Goal: Information Seeking & Learning: Learn about a topic

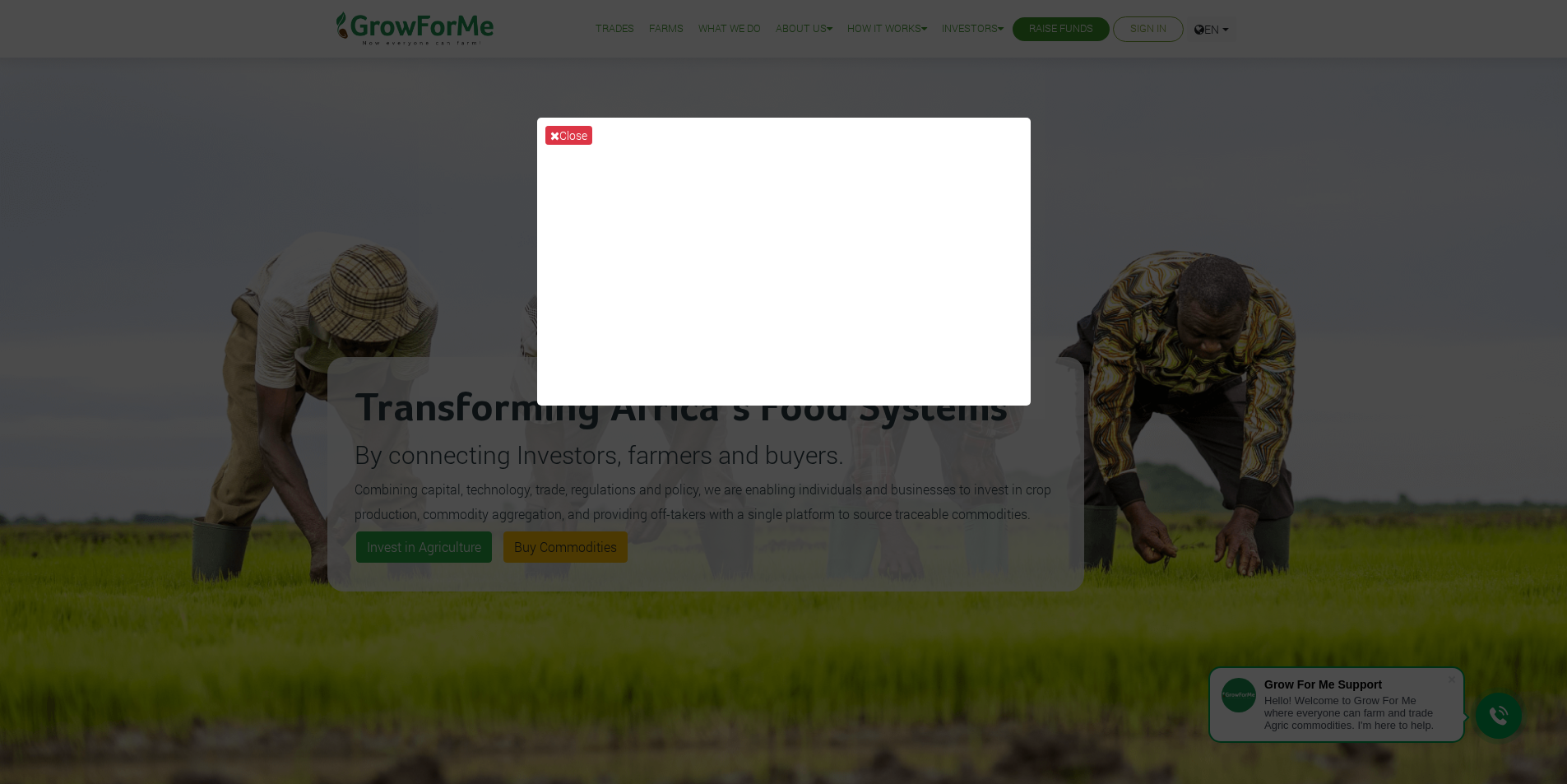
click at [1178, 178] on div "Close" at bounding box center [784, 392] width 1567 height 784
click at [578, 129] on button "Close" at bounding box center [569, 135] width 46 height 19
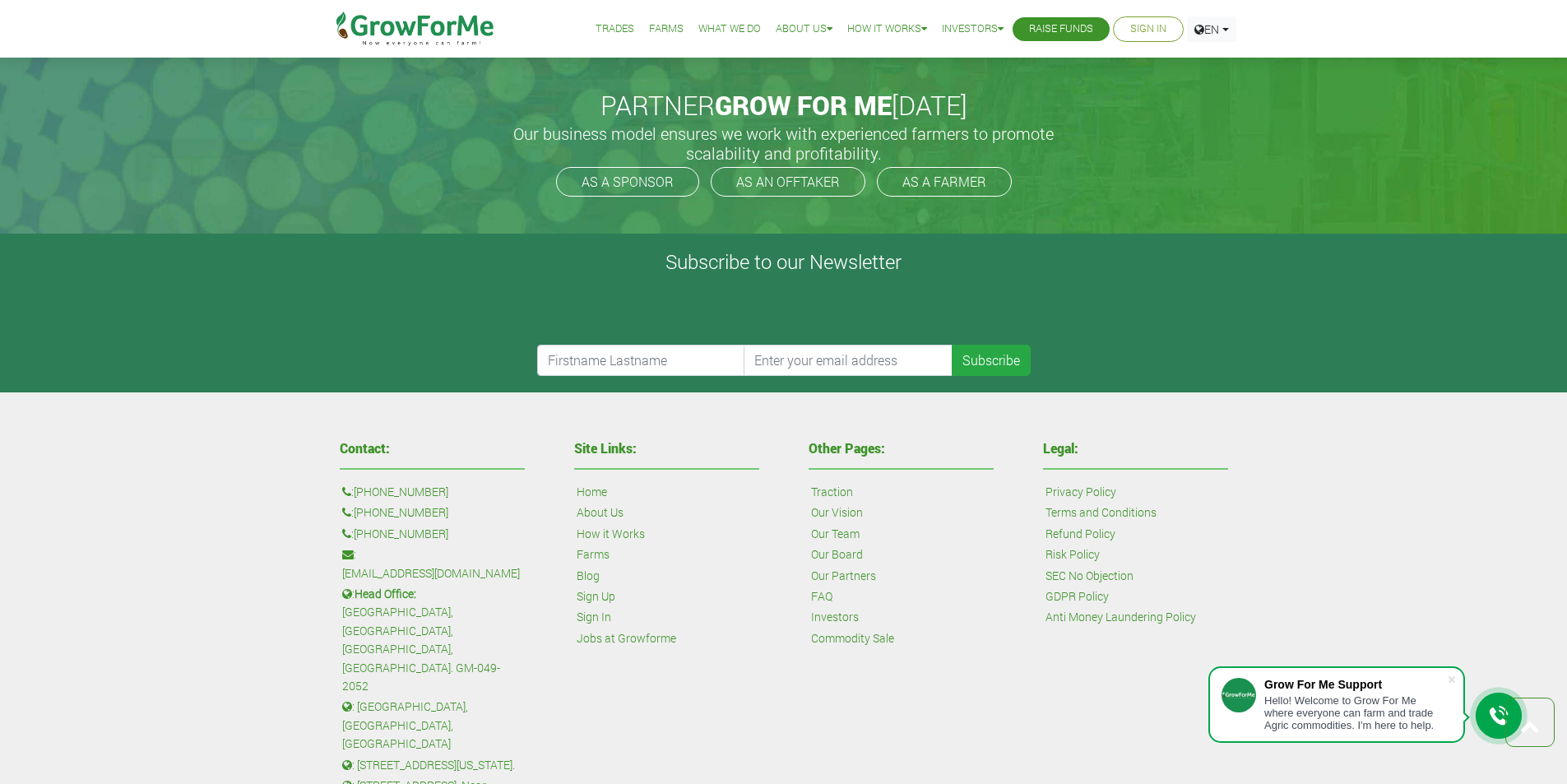
scroll to position [3865, 0]
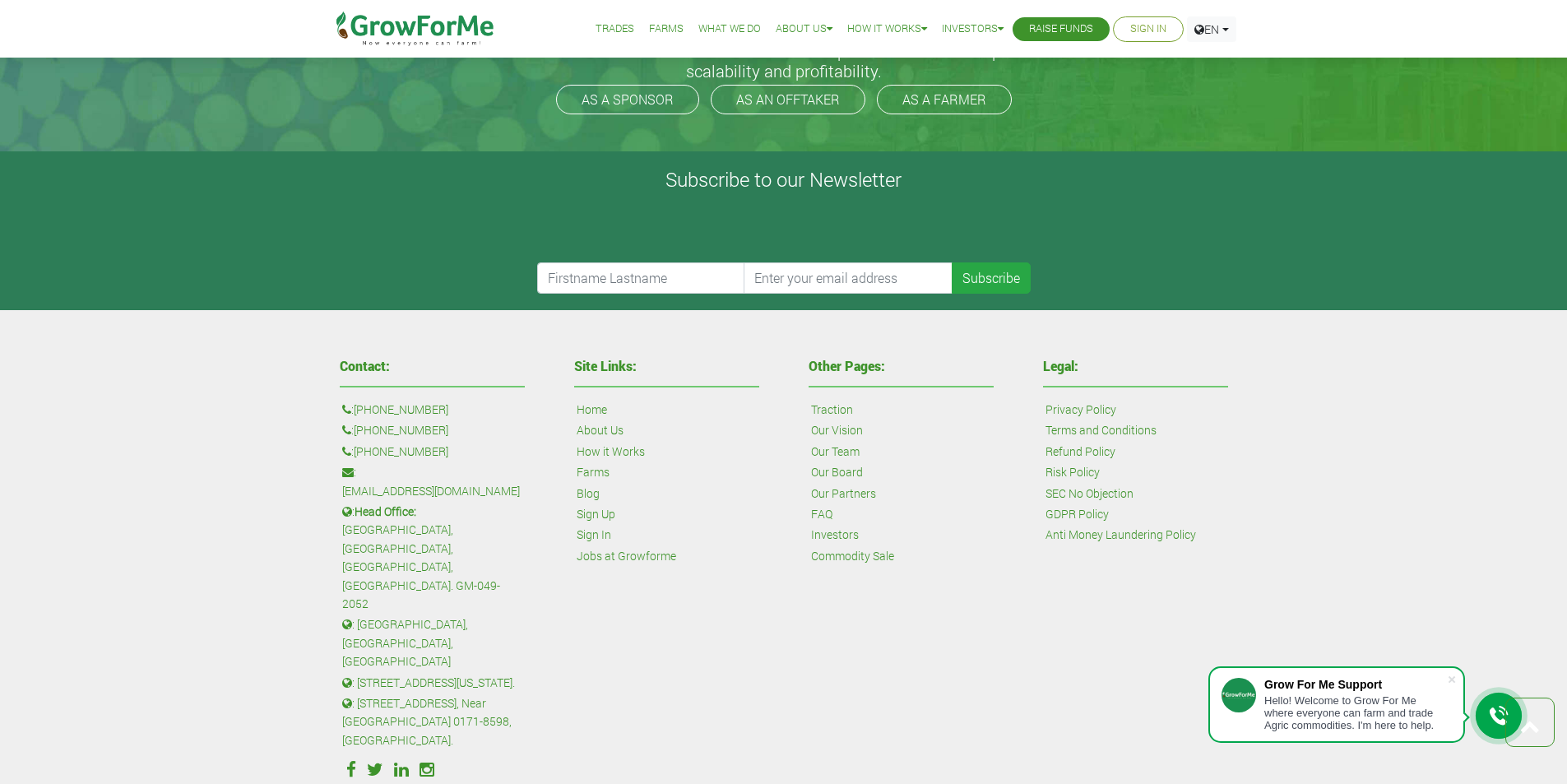
click at [846, 537] on link "Investors" at bounding box center [835, 535] width 47 height 18
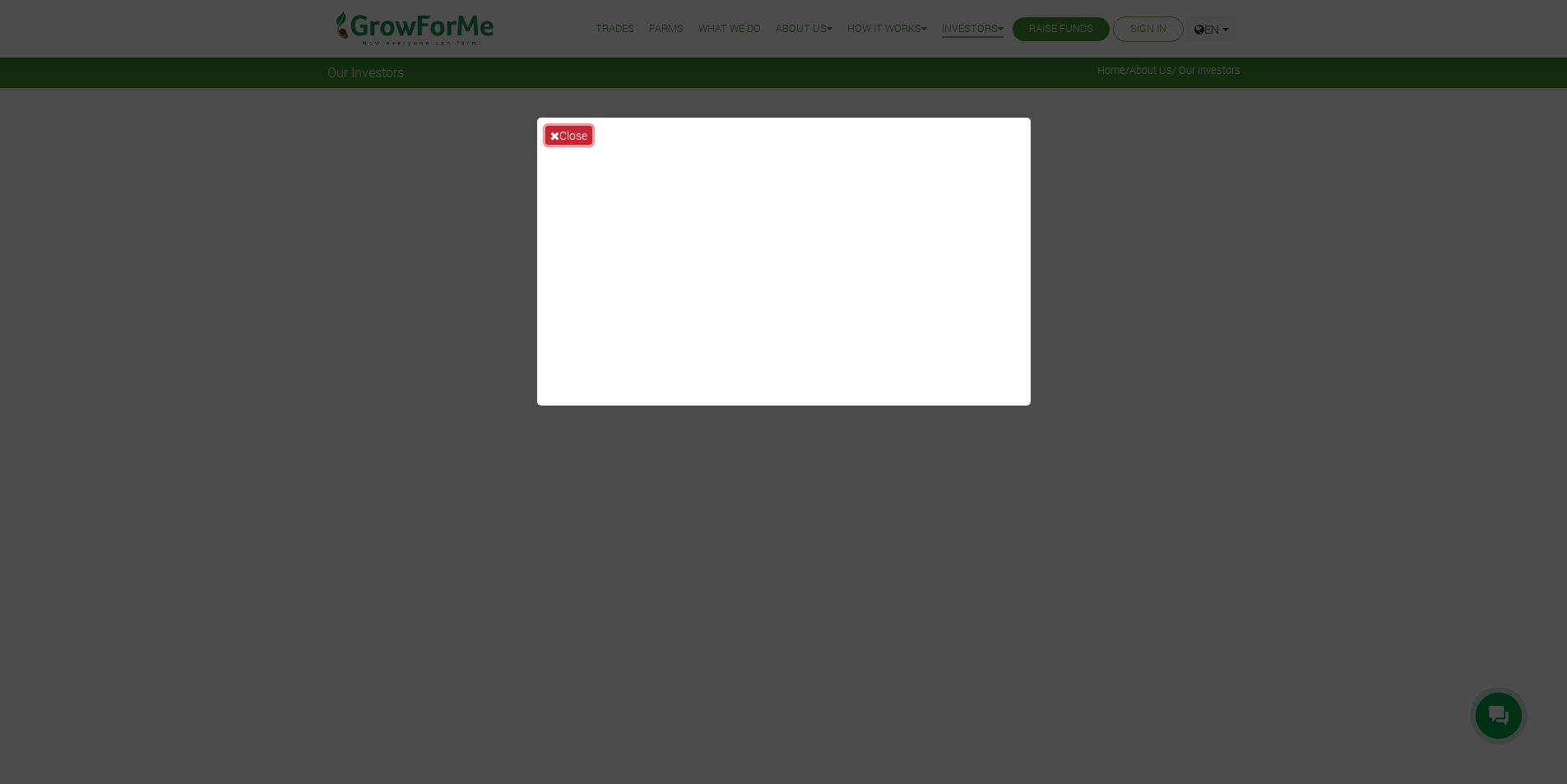
click at [574, 134] on button "Close" at bounding box center [569, 135] width 46 height 19
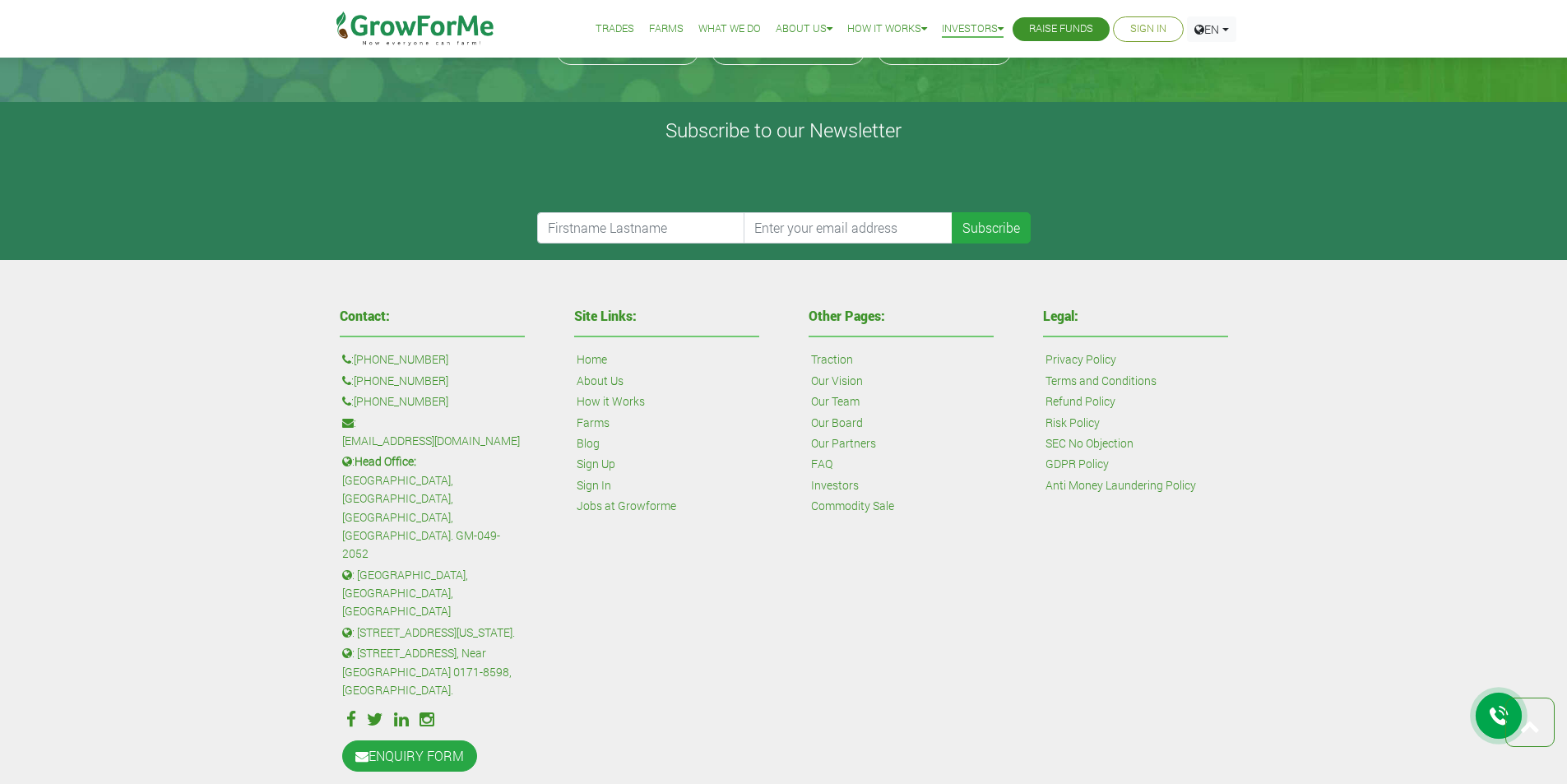
scroll to position [3967, 0]
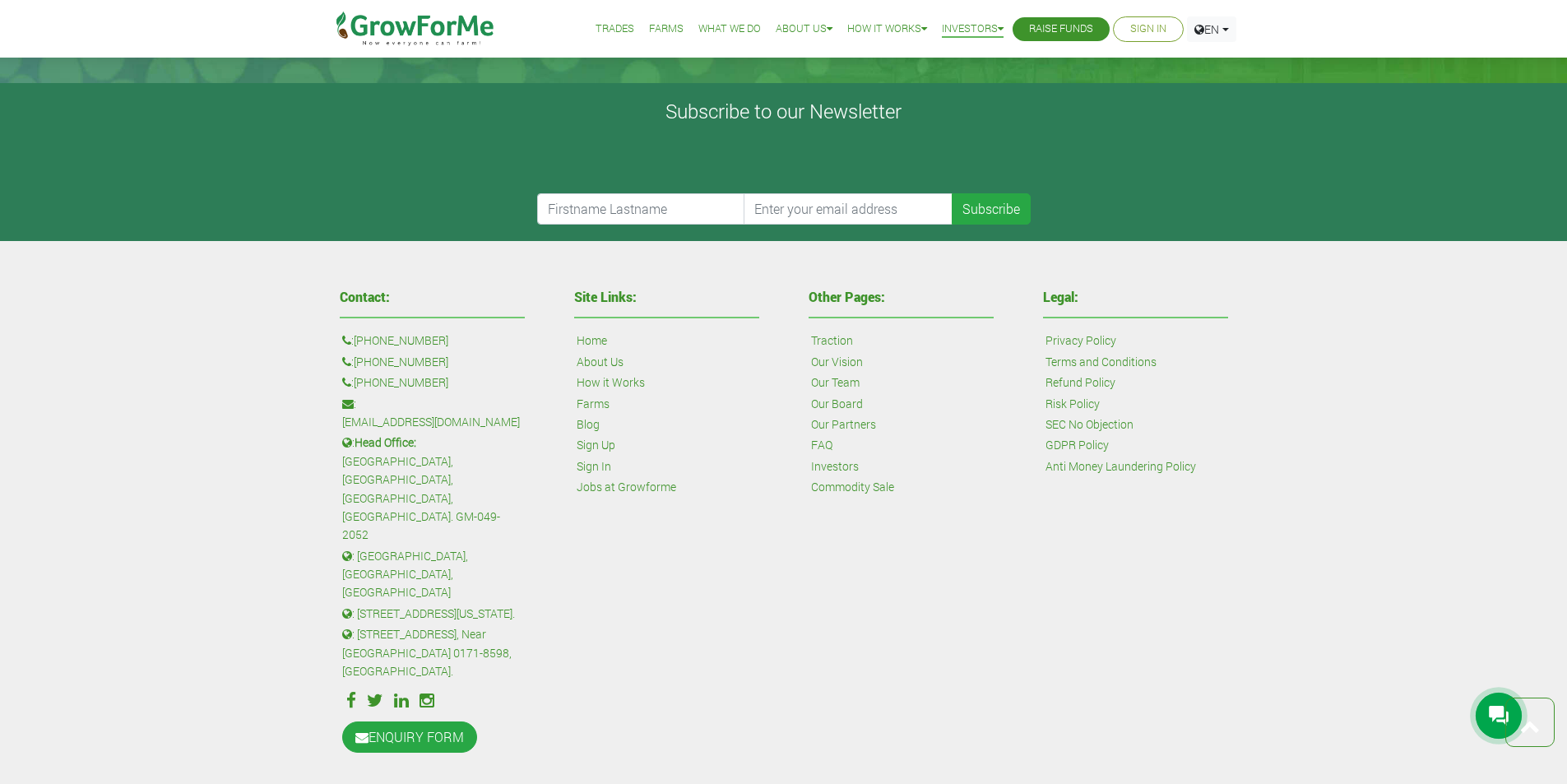
click at [1154, 470] on link "Anti Money Laundering Policy" at bounding box center [1121, 466] width 151 height 18
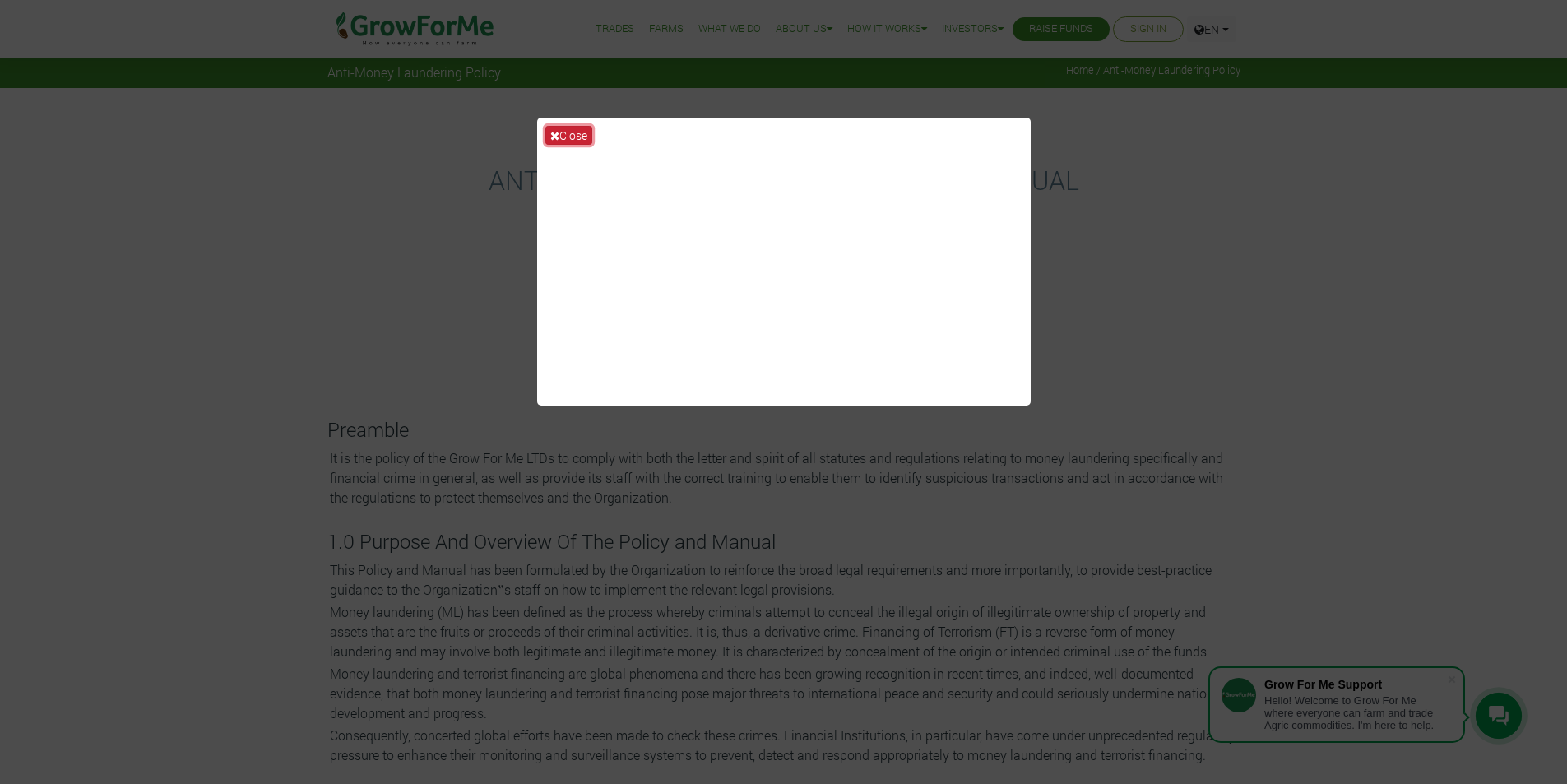
click at [573, 130] on button "Close" at bounding box center [569, 135] width 46 height 19
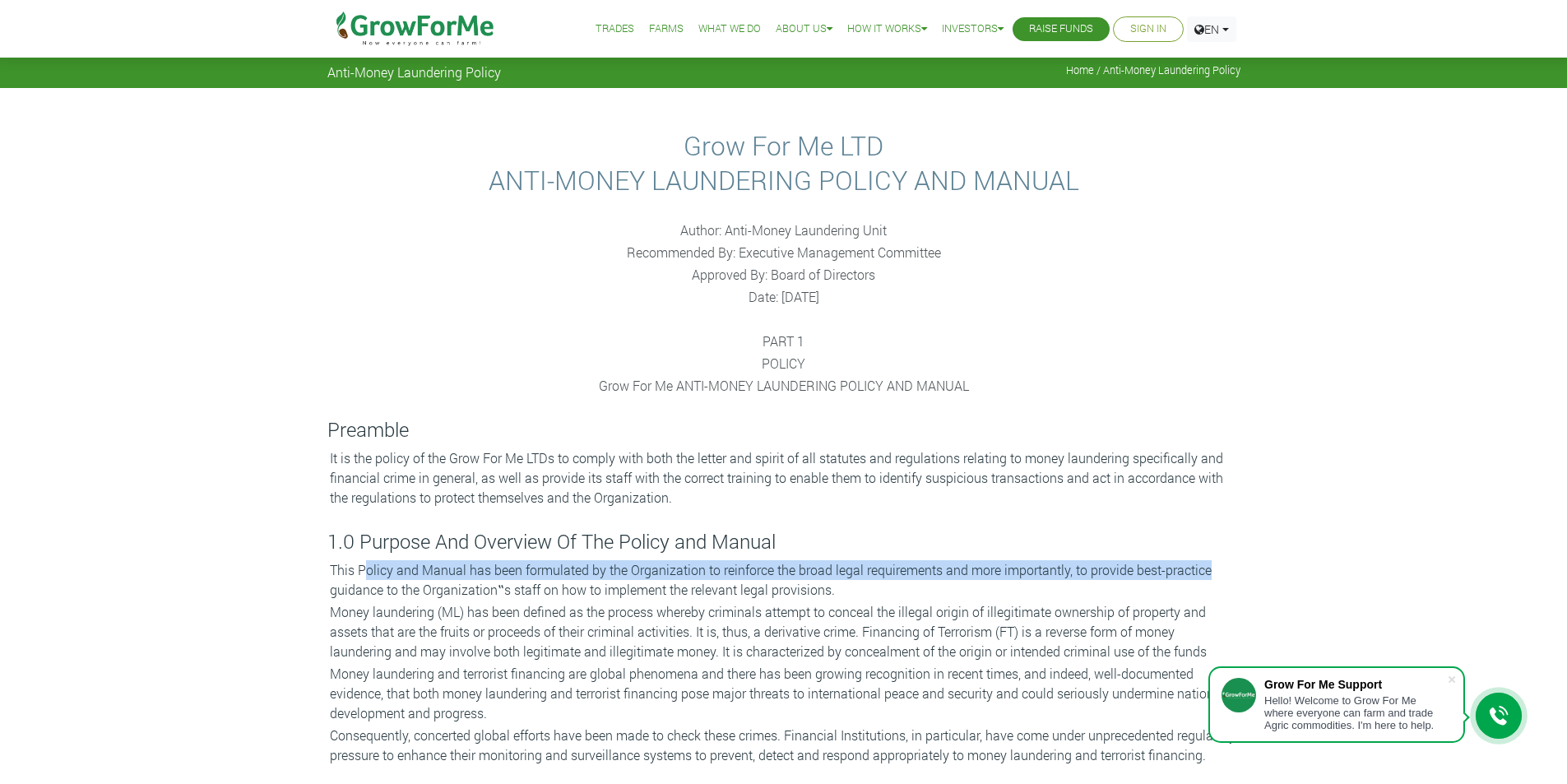
drag, startPoint x: 369, startPoint y: 571, endPoint x: 1220, endPoint y: 563, distance: 851.0
click at [1220, 563] on p "This Policy and Manual has been formulated by the Organization to reinforce the…" at bounding box center [784, 579] width 908 height 40
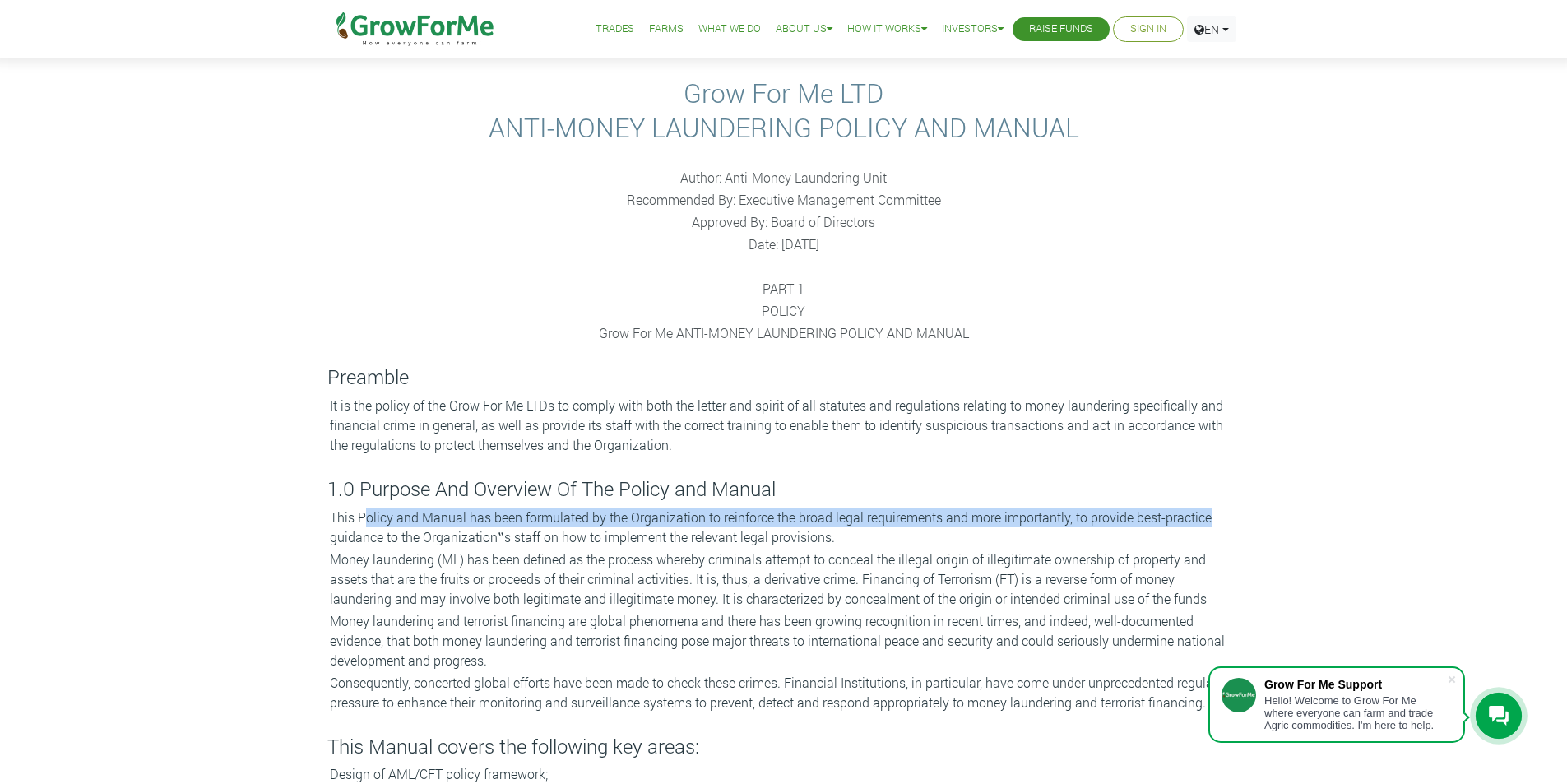
scroll to position [82, 0]
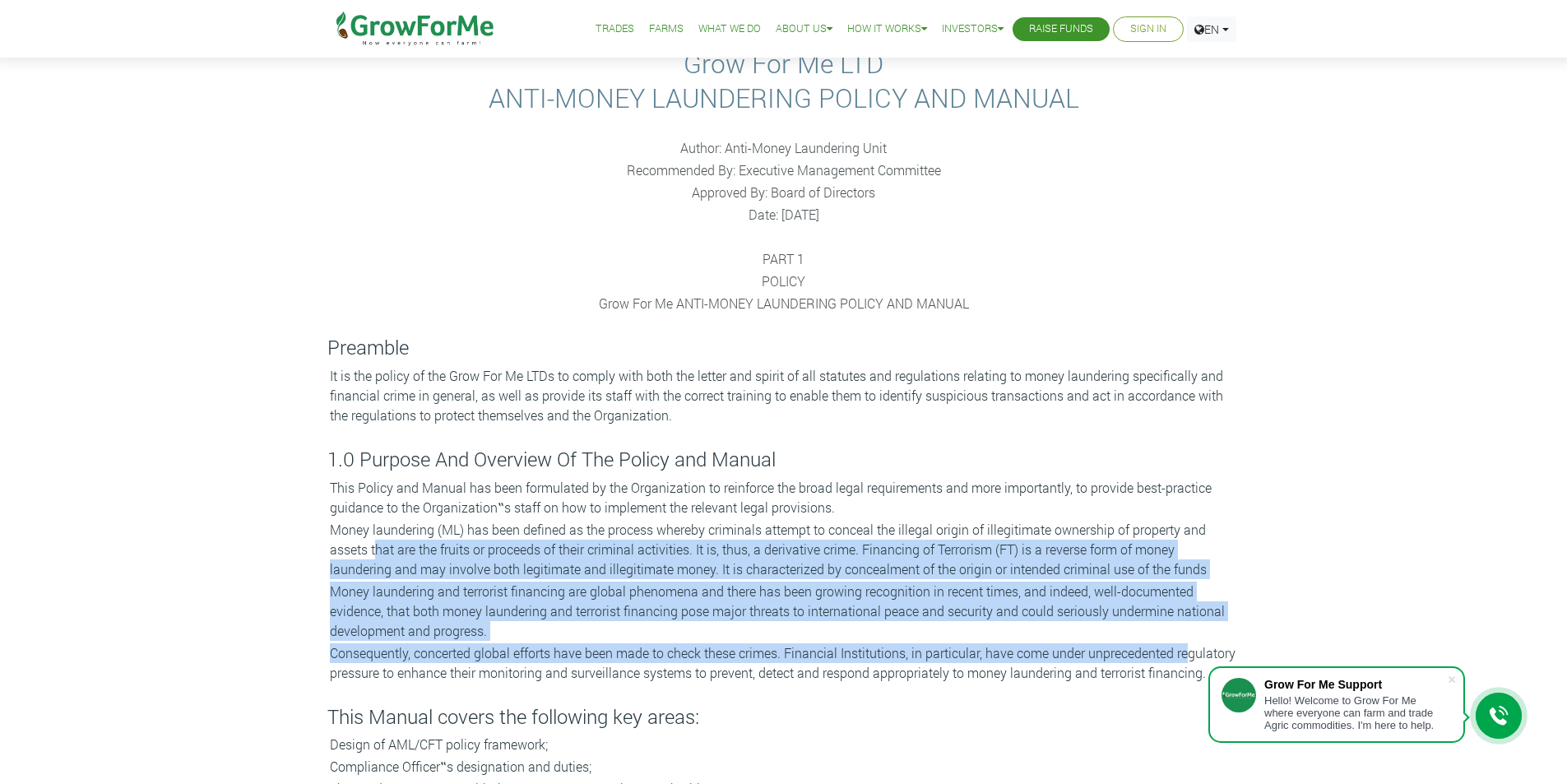
drag, startPoint x: 377, startPoint y: 544, endPoint x: 1189, endPoint y: 657, distance: 819.8
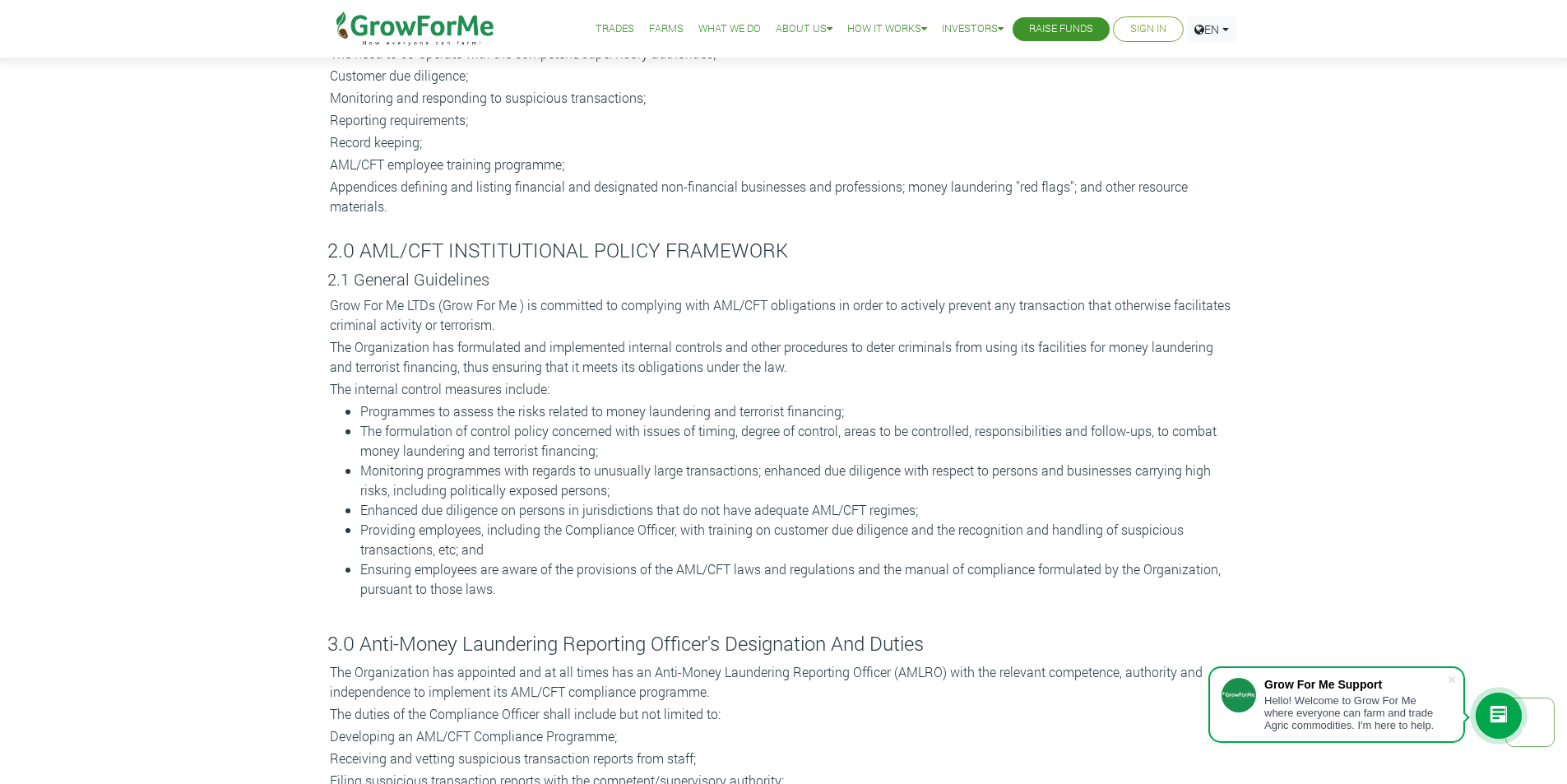
scroll to position [823, 0]
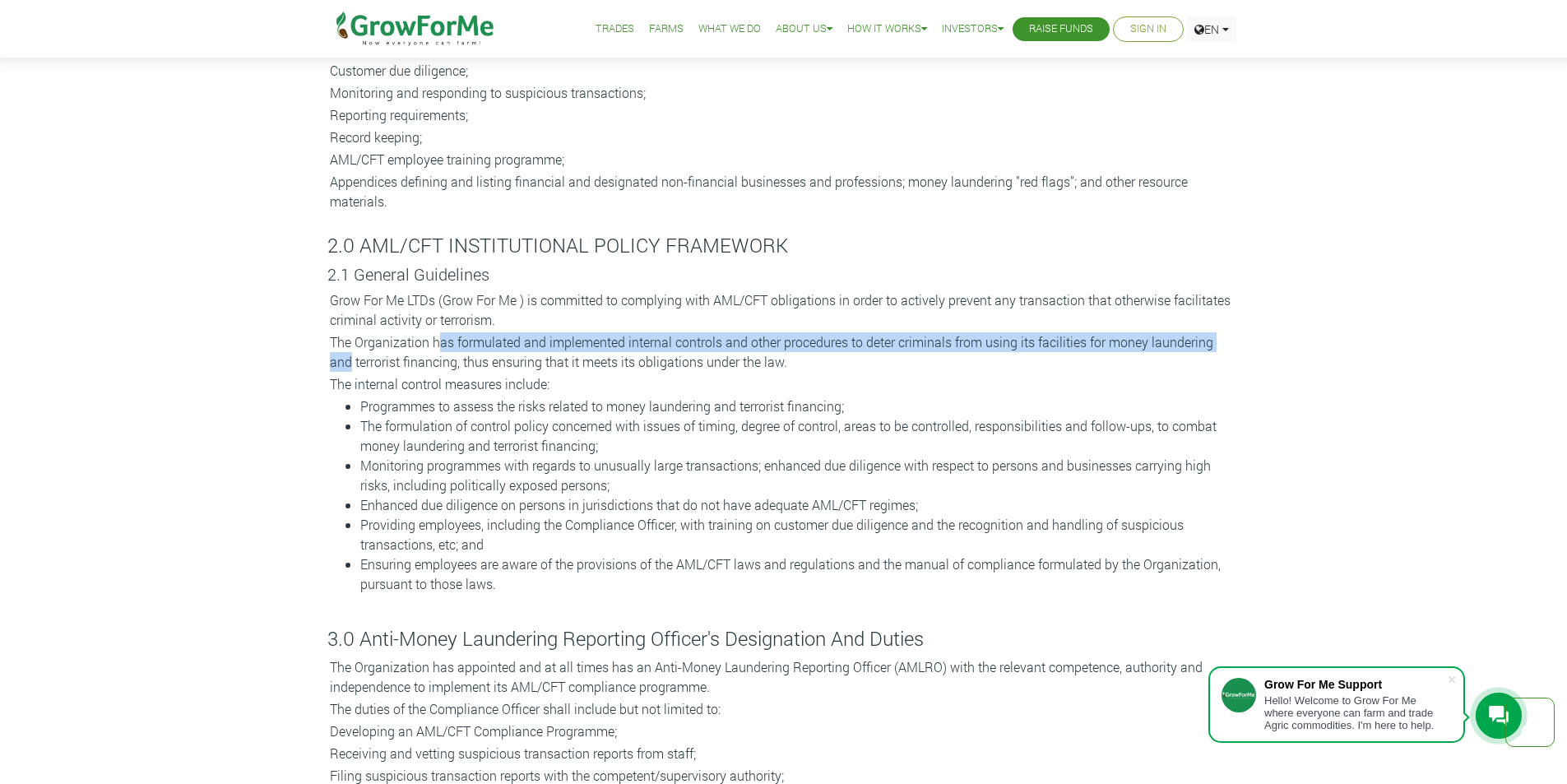
drag, startPoint x: 437, startPoint y: 344, endPoint x: 1256, endPoint y: 344, distance: 819.0
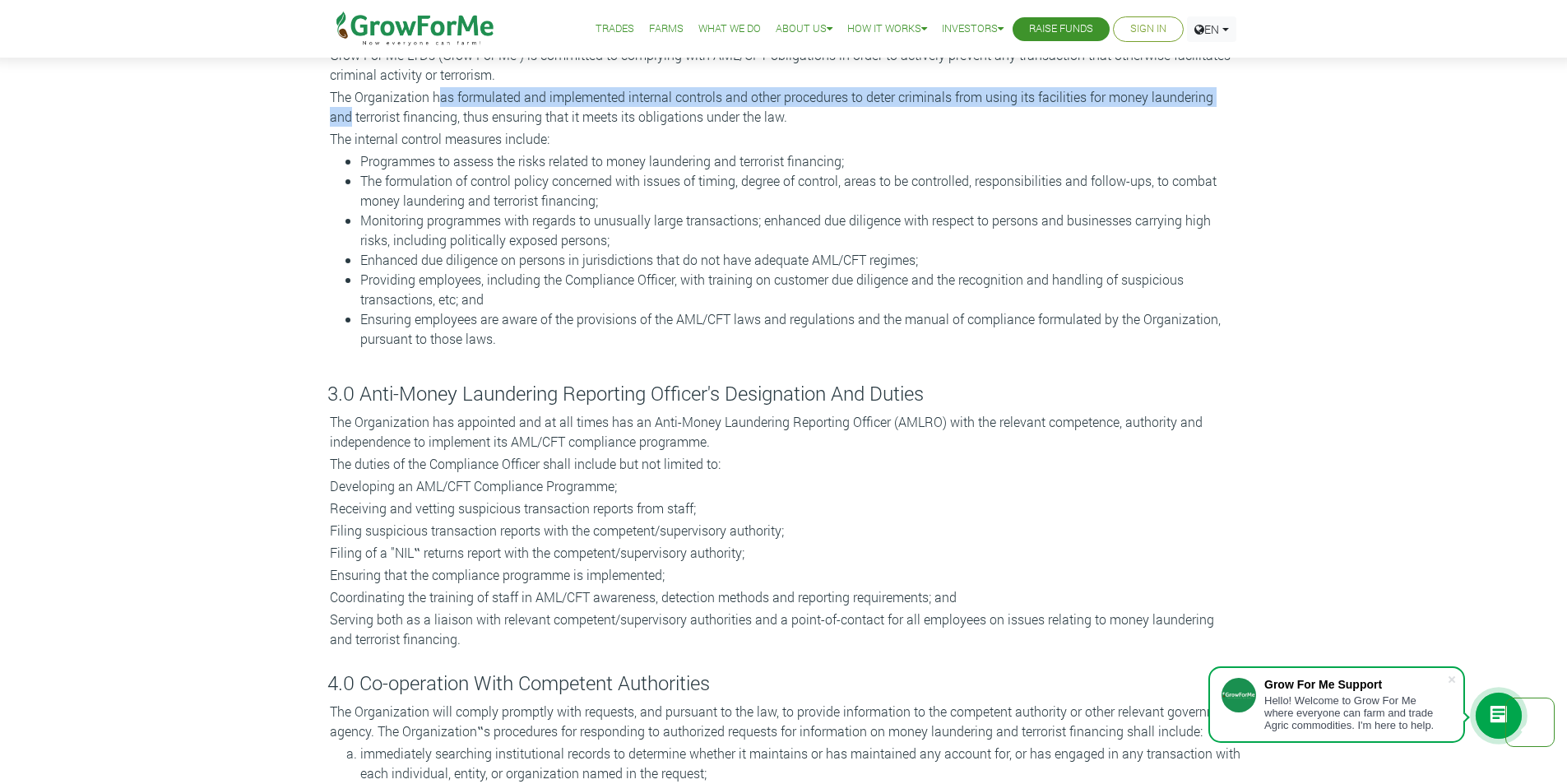
scroll to position [1069, 0]
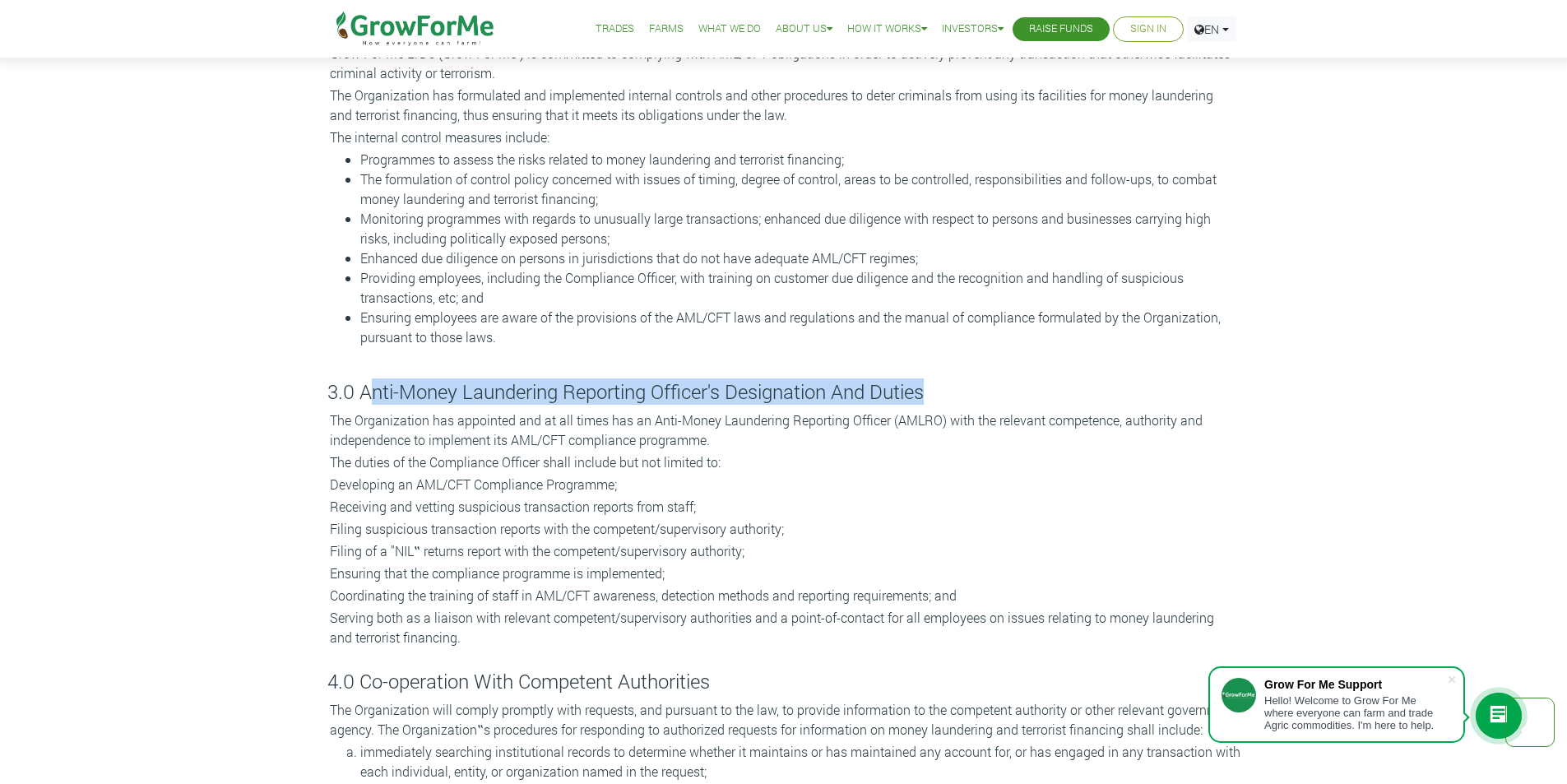
drag, startPoint x: 366, startPoint y: 386, endPoint x: 952, endPoint y: 385, distance: 586.0
click at [952, 385] on h4 "3.0 Anti-Money Laundering Reporting Officer's Designation And Duties" at bounding box center [784, 392] width 913 height 24
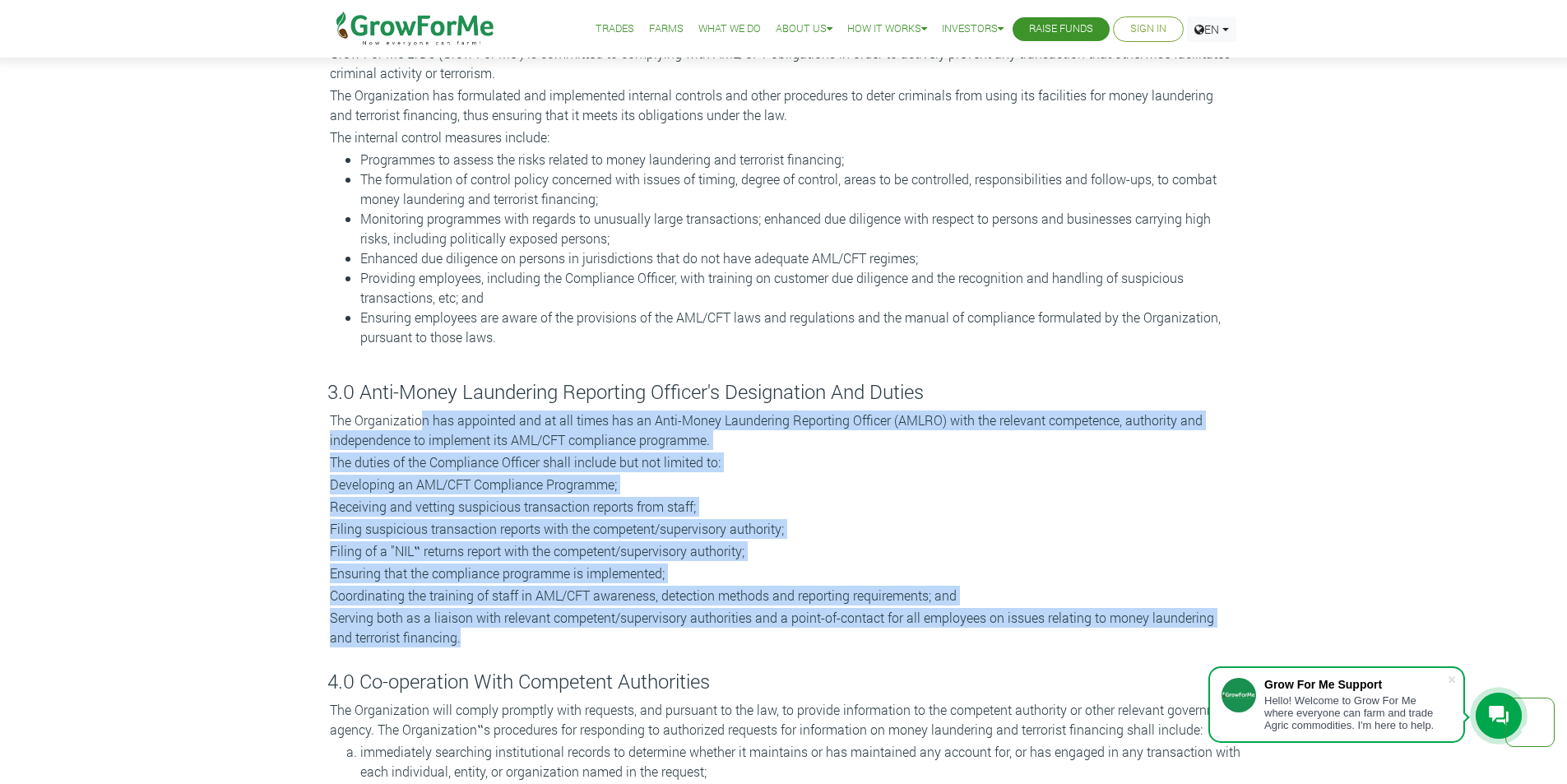
drag, startPoint x: 420, startPoint y: 421, endPoint x: 1085, endPoint y: 655, distance: 705.0
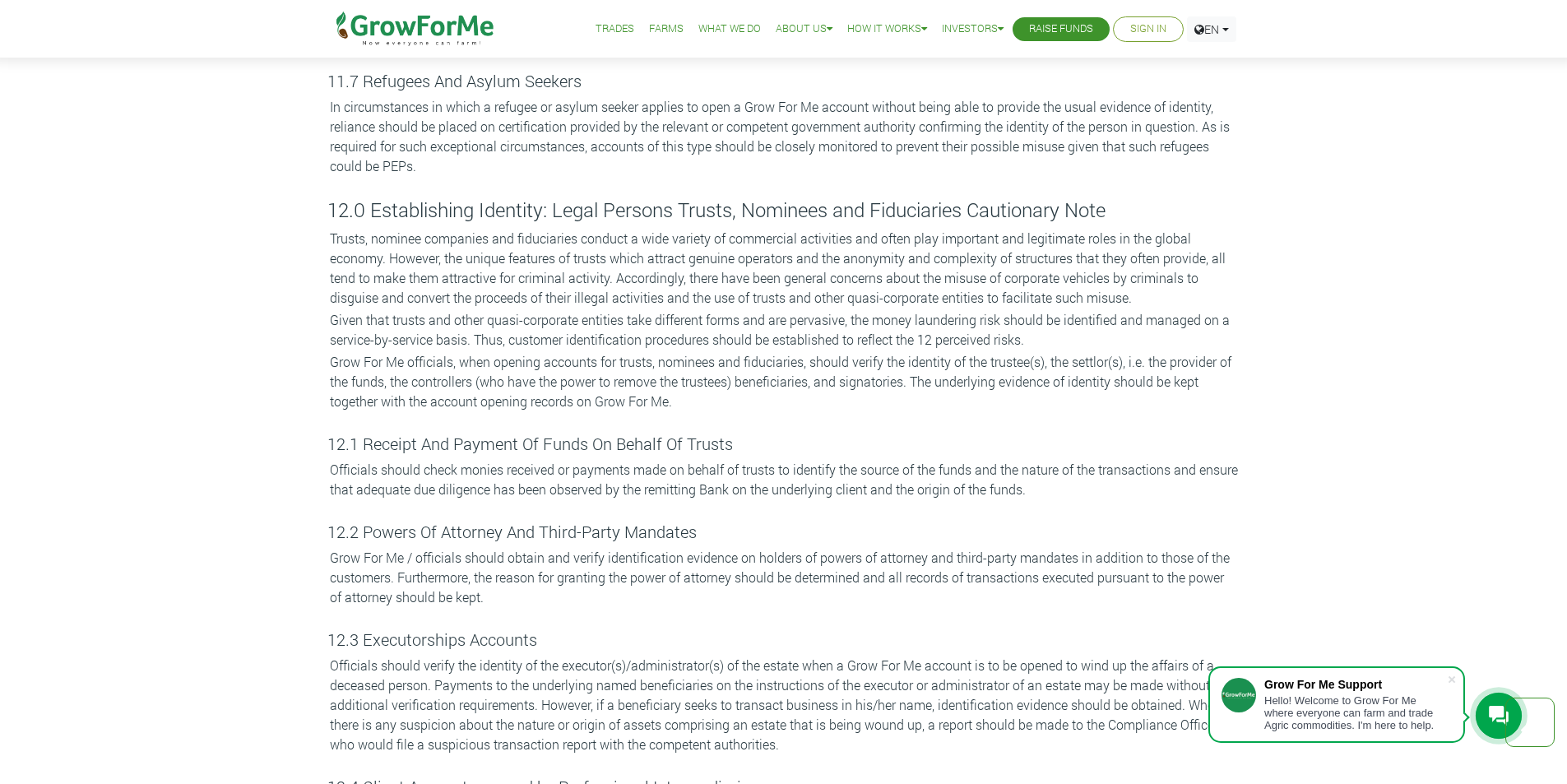
scroll to position [6825, 0]
